Goal: Check status: Check status

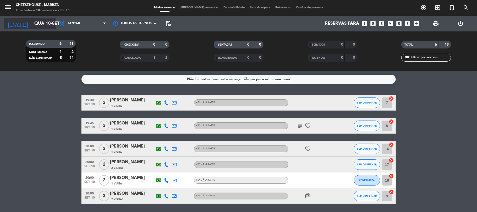
click at [47, 21] on input "Qua 10 set" at bounding box center [60, 24] width 57 height 10
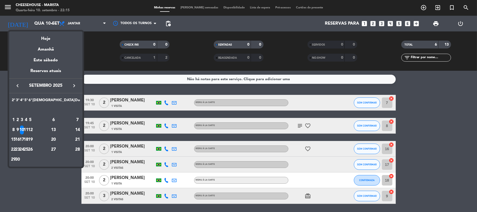
click at [28, 124] on td "4" at bounding box center [26, 120] width 4 height 10
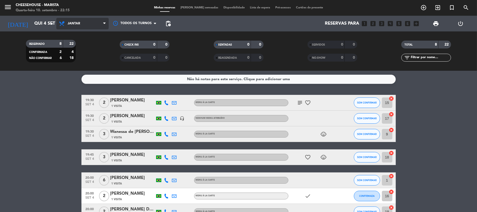
click at [82, 23] on span "Jantar" at bounding box center [82, 24] width 52 height 12
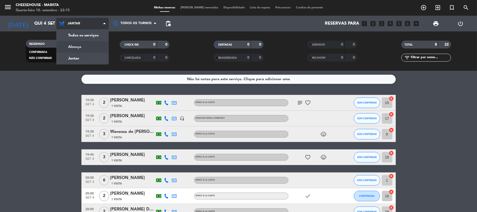
click at [94, 44] on div "menu Cheesehouse - Marista Quarta-feira 10. setembro - 22:15 Minhas reservas Me…" at bounding box center [238, 35] width 477 height 71
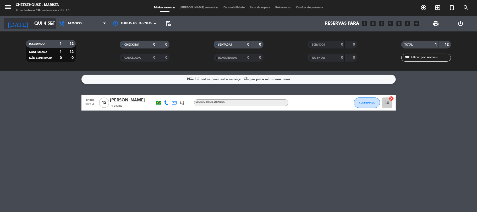
click at [39, 26] on input "Qui 4 set" at bounding box center [60, 24] width 57 height 10
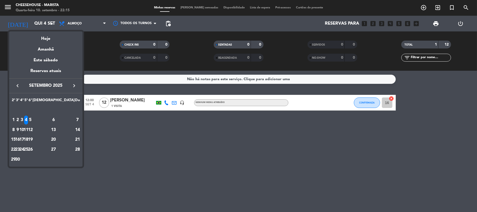
click at [28, 130] on div "11" at bounding box center [26, 129] width 4 height 9
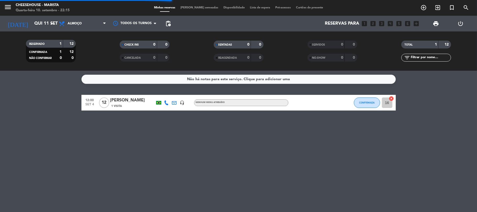
click at [47, 130] on div "Não há notas para este serviço. Clique para adicionar uma 12:00 [DATE] [PERSON_…" at bounding box center [238, 141] width 477 height 141
click at [73, 23] on span "Almoço" at bounding box center [75, 24] width 14 height 4
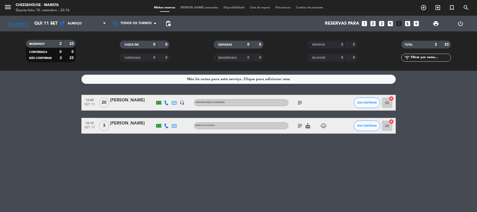
click at [298, 100] on icon "subject" at bounding box center [300, 102] width 6 height 6
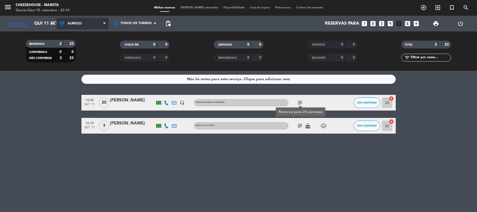
click at [91, 24] on span "Almoço" at bounding box center [82, 24] width 52 height 12
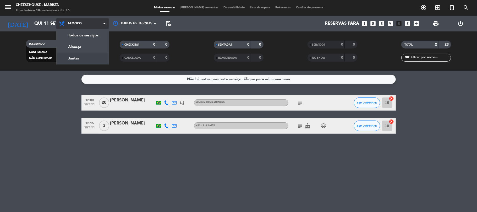
click at [95, 56] on div "menu Cheesehouse - Marista Quarta-feira 10. setembro - 22:16 Minhas reservas Me…" at bounding box center [238, 35] width 477 height 71
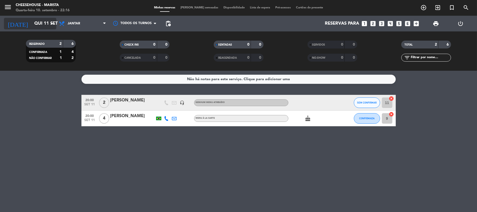
click at [50, 24] on icon "arrow_drop_down" at bounding box center [52, 23] width 6 height 6
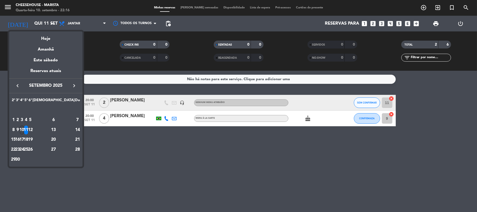
click at [24, 128] on div "10" at bounding box center [22, 129] width 4 height 9
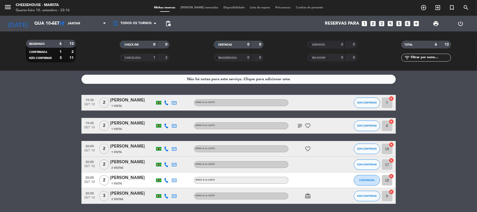
click at [73, 14] on div "menu Cheesehouse - Marista Quarta-feira 10. setembro - 22:16" at bounding box center [59, 8] width 119 height 12
click at [73, 20] on span "Jantar" at bounding box center [82, 24] width 52 height 12
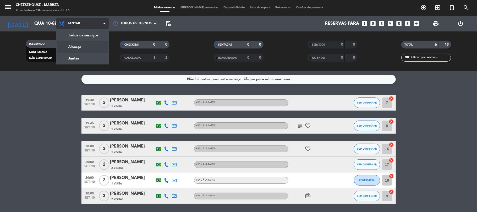
click at [77, 46] on div "menu Cheesehouse - Marista Quarta-feira 10. setembro - 22:16 Minhas reservas Me…" at bounding box center [238, 35] width 477 height 71
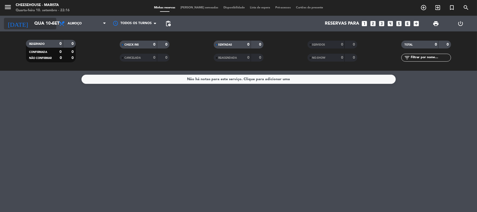
click at [37, 23] on input "Qua 10 set" at bounding box center [60, 24] width 57 height 10
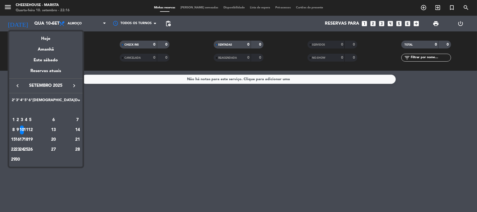
click at [28, 126] on div "11" at bounding box center [26, 129] width 4 height 9
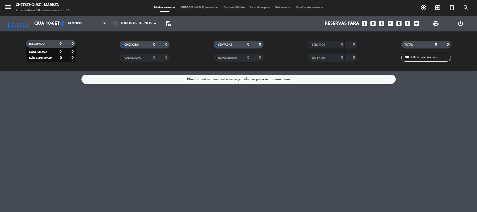
type input "Qui 11 set"
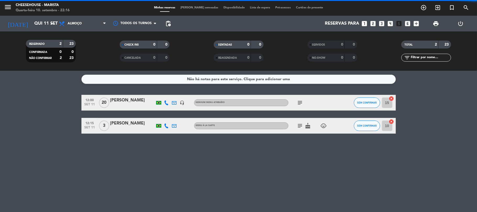
click at [88, 24] on span "Almoço" at bounding box center [82, 24] width 52 height 12
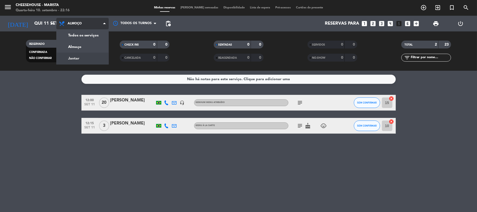
click at [85, 47] on div "menu Cheesehouse - Marista Quarta-feira 10. setembro - 22:16 Minhas reservas Me…" at bounding box center [238, 35] width 477 height 71
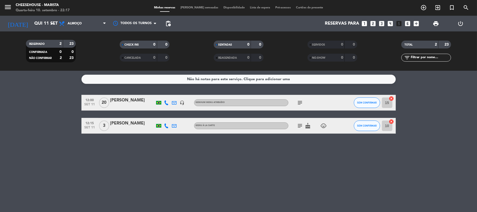
click at [300, 126] on icon "subject" at bounding box center [300, 125] width 6 height 6
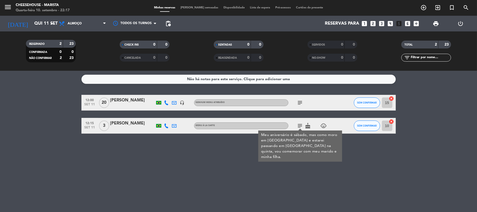
click at [258, 169] on div "Não há notas para este serviço. Clique para adicionar uma 12:00 [DATE] [PERSON_…" at bounding box center [238, 141] width 477 height 141
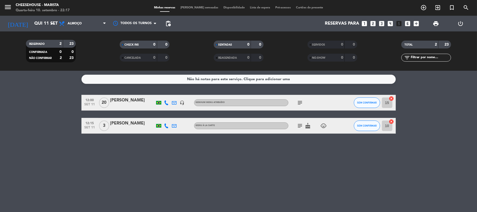
drag, startPoint x: 303, startPoint y: 126, endPoint x: 299, endPoint y: 127, distance: 4.1
click at [301, 127] on icon "subject" at bounding box center [300, 125] width 6 height 6
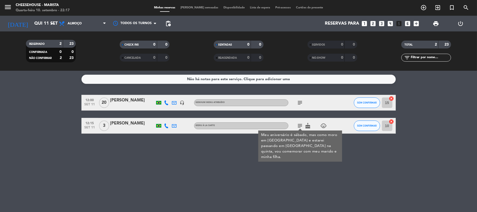
click at [299, 171] on div "Não há notas para este serviço. Clique para adicionar uma 12:00 [DATE] [PERSON_…" at bounding box center [238, 141] width 477 height 141
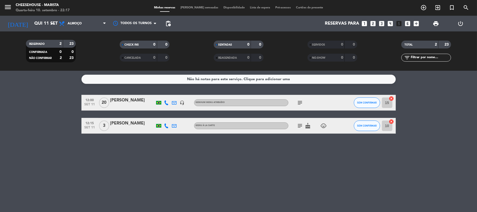
click at [300, 102] on icon "subject" at bounding box center [300, 102] width 6 height 6
click at [295, 156] on div "Não há notas para este serviço. Clique para adicionar uma 12:00 [DATE] [PERSON_…" at bounding box center [238, 141] width 477 height 141
